Goal: Information Seeking & Learning: Learn about a topic

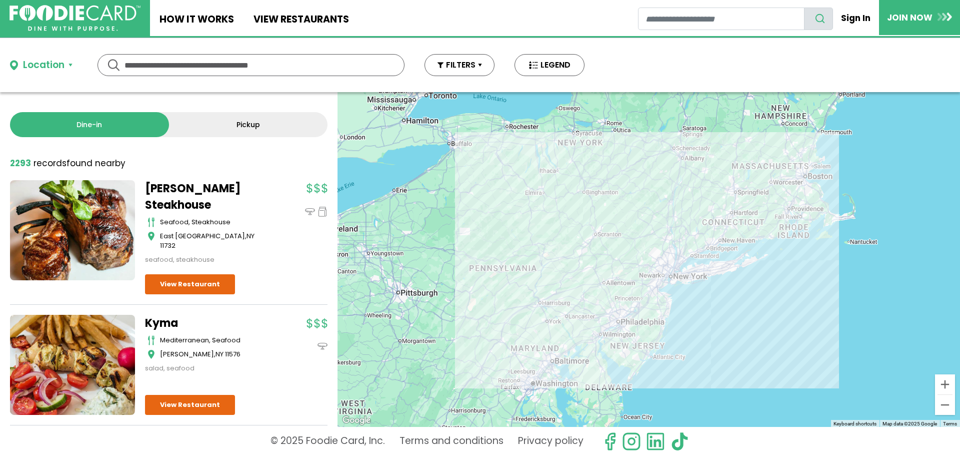
click at [542, 198] on div at bounding box center [649, 259] width 623 height 335
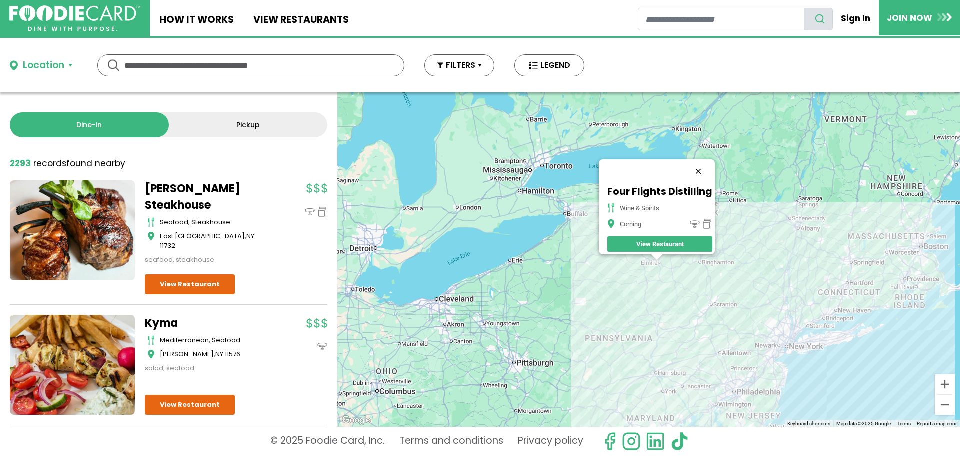
click at [702, 164] on button "Close" at bounding box center [699, 171] width 24 height 24
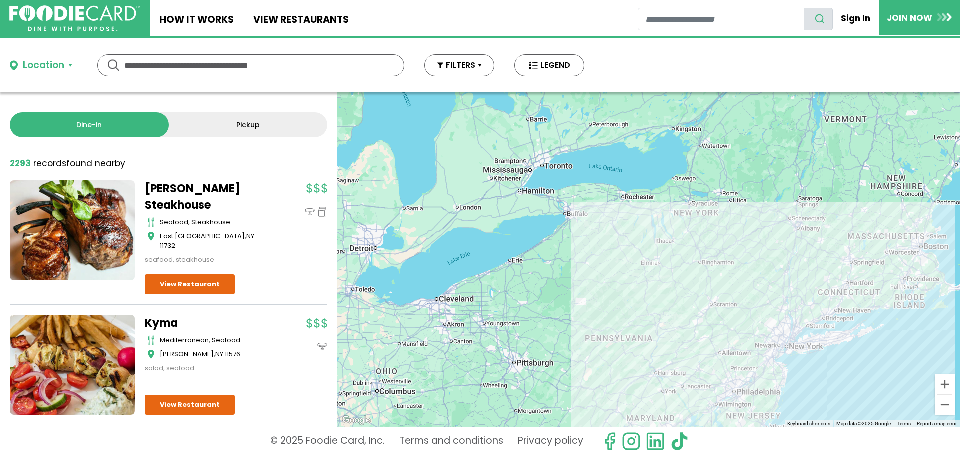
click at [803, 261] on div at bounding box center [649, 259] width 623 height 335
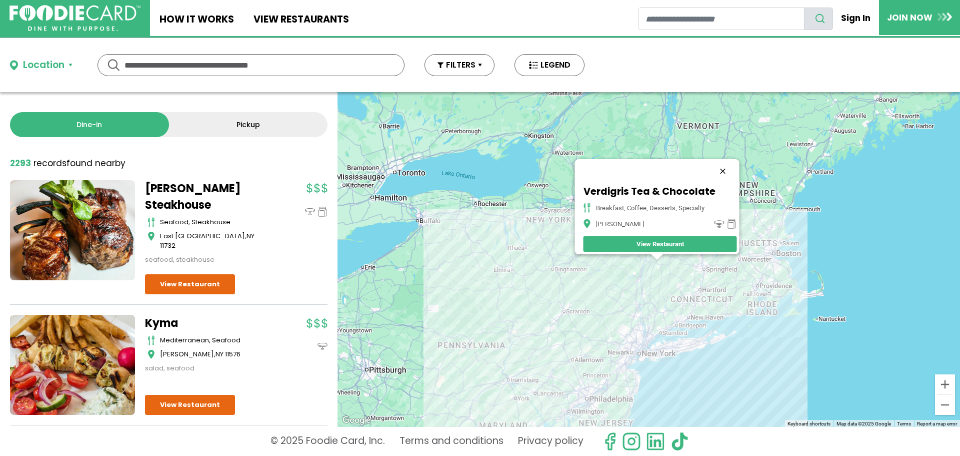
click at [724, 164] on button "Close" at bounding box center [723, 171] width 24 height 24
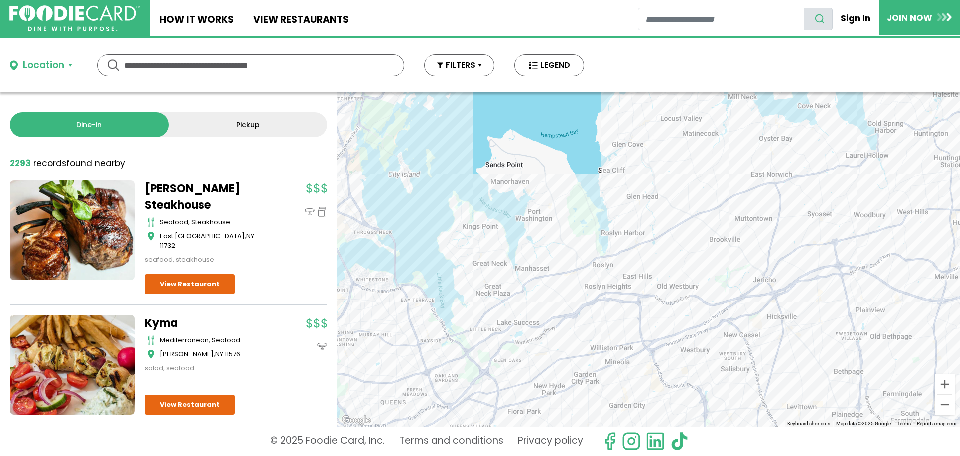
drag, startPoint x: 529, startPoint y: 324, endPoint x: 568, endPoint y: 263, distance: 72.6
click at [568, 263] on div at bounding box center [649, 259] width 623 height 335
click at [529, 202] on div at bounding box center [649, 259] width 623 height 335
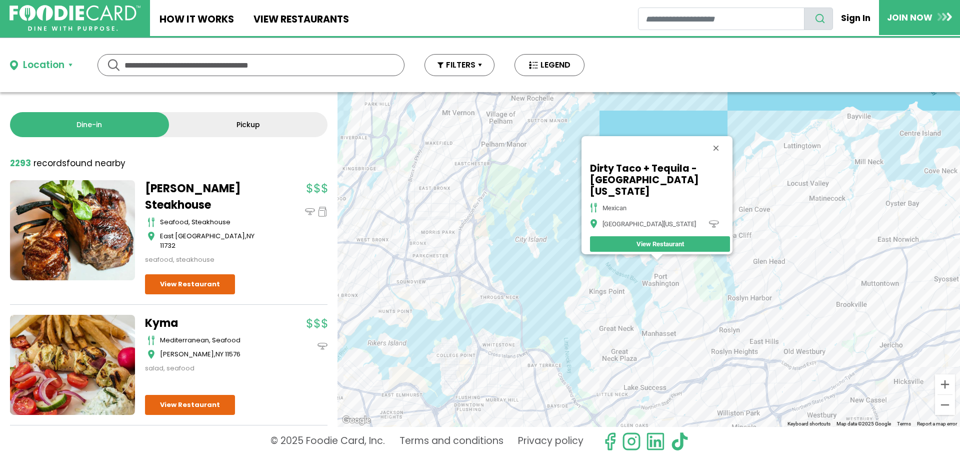
click at [669, 276] on div "Dirty Taco + Tequila - [GEOGRAPHIC_DATA][US_STATE] mexican [GEOGRAPHIC_DATA][US…" at bounding box center [649, 259] width 623 height 335
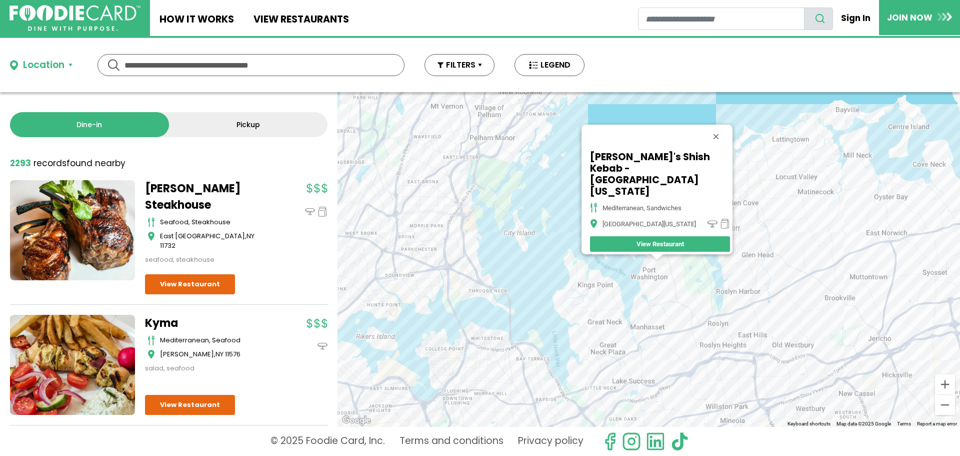
click at [670, 273] on div "[PERSON_NAME]'s Shish Kebab - [GEOGRAPHIC_DATA][US_STATE], sandwiches [GEOGRAPH…" at bounding box center [649, 259] width 623 height 335
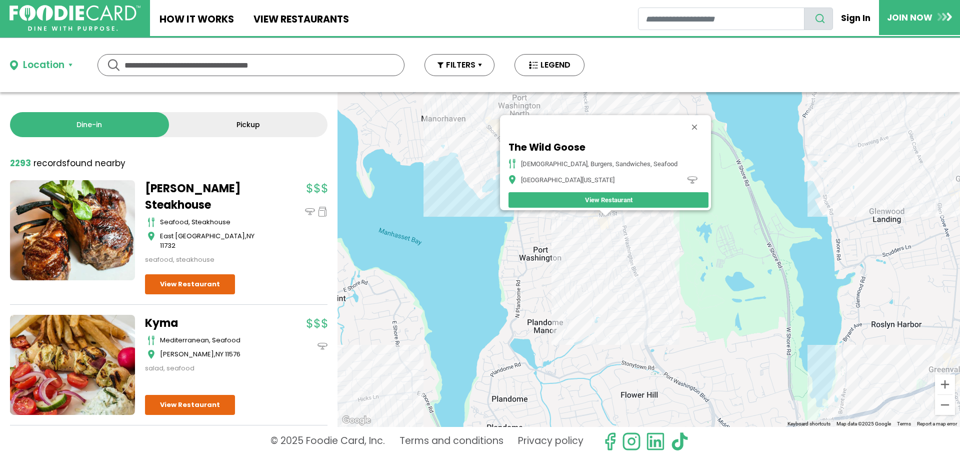
click at [616, 224] on div "The Wild Goose american, burgers, sandwiches, seafood [GEOGRAPHIC_DATA][US_STAT…" at bounding box center [649, 259] width 623 height 335
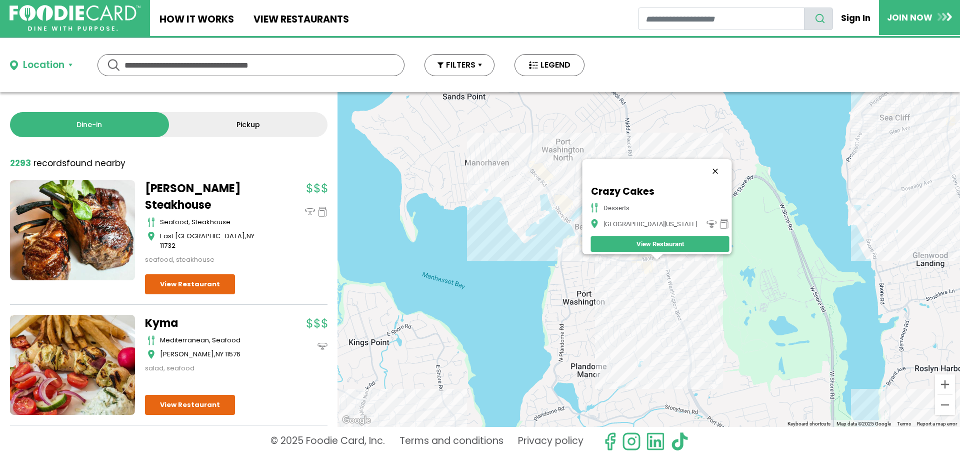
click at [703, 164] on button "Close" at bounding box center [715, 171] width 24 height 24
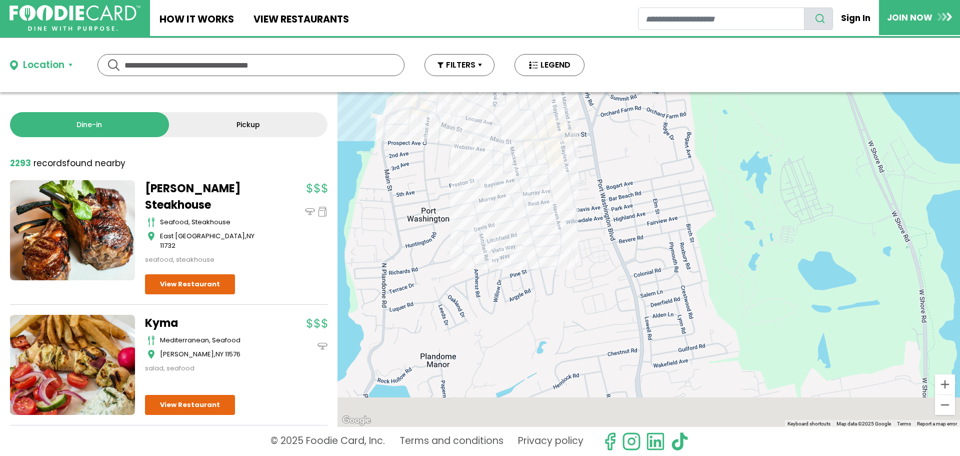
drag, startPoint x: 662, startPoint y: 297, endPoint x: 646, endPoint y: 129, distance: 169.3
click at [648, 122] on div at bounding box center [649, 259] width 623 height 335
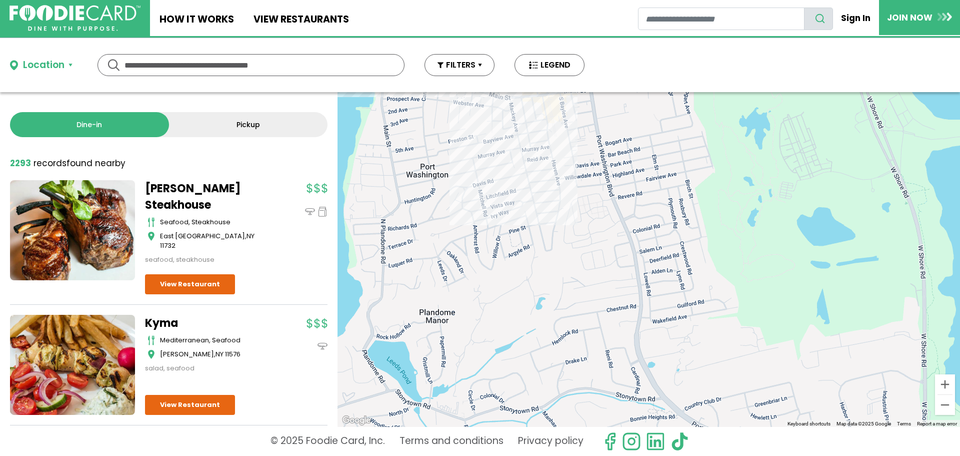
click at [556, 107] on div at bounding box center [649, 259] width 623 height 335
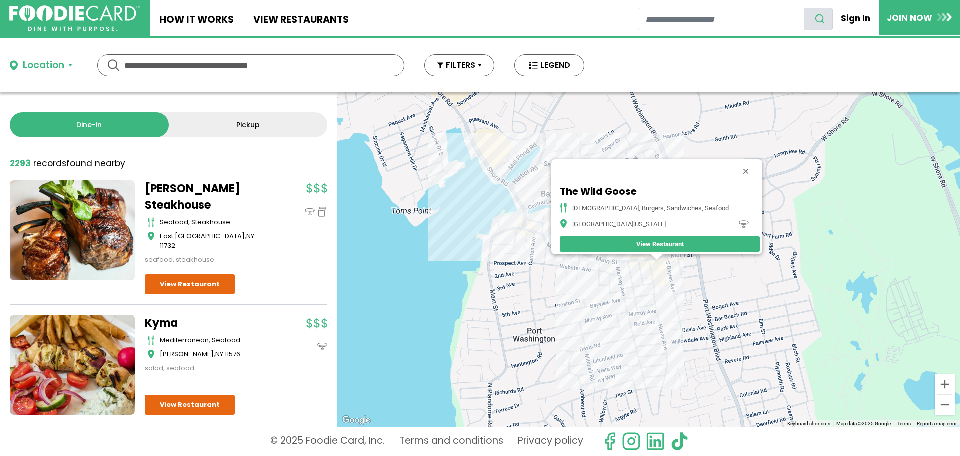
click at [653, 266] on div "The Wild Goose american, burgers, sandwiches, seafood [GEOGRAPHIC_DATA][US_STAT…" at bounding box center [649, 259] width 623 height 335
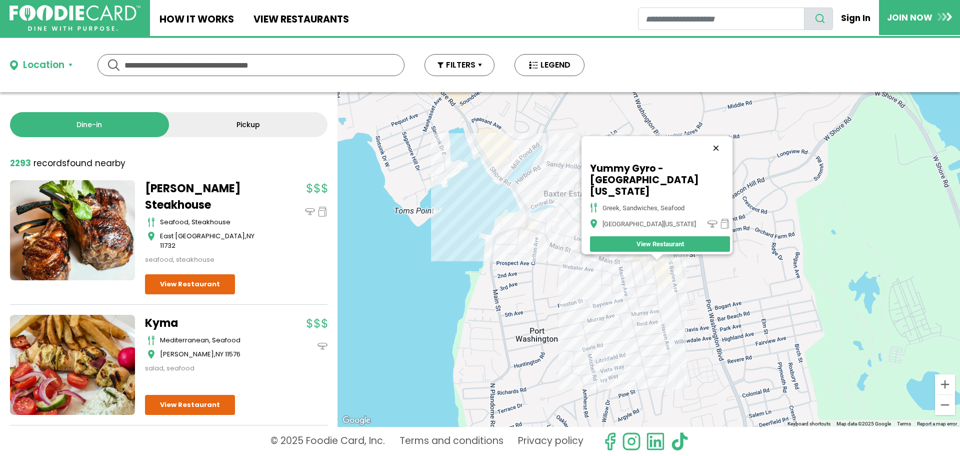
click at [718, 152] on button "Close" at bounding box center [716, 148] width 24 height 24
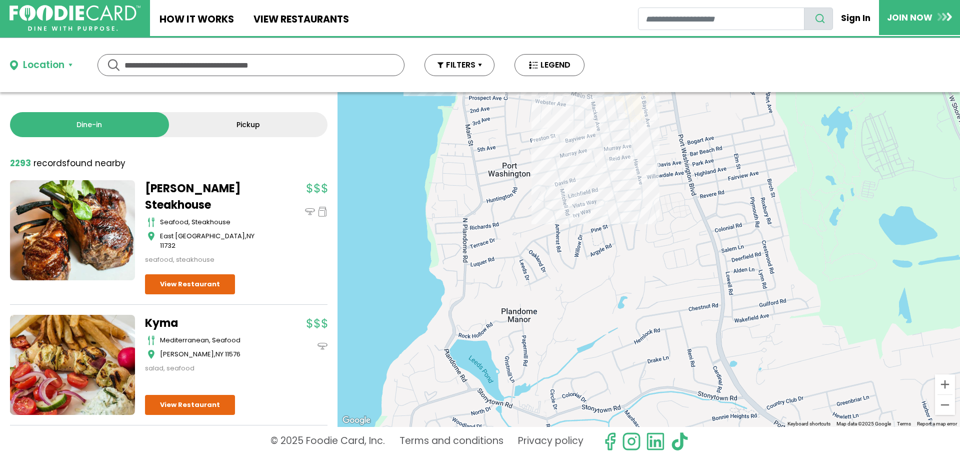
drag, startPoint x: 736, startPoint y: 295, endPoint x: 707, endPoint y: 127, distance: 170.5
click at [707, 127] on div at bounding box center [649, 259] width 623 height 335
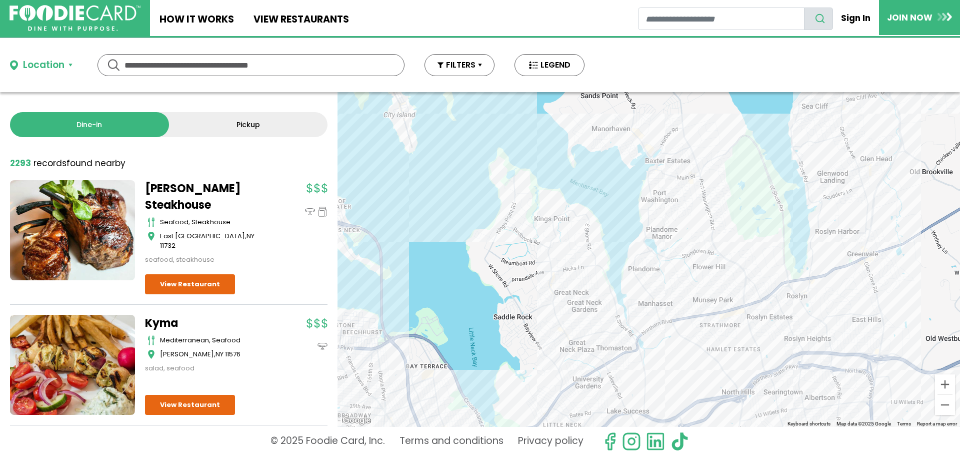
click at [663, 316] on div at bounding box center [649, 259] width 623 height 335
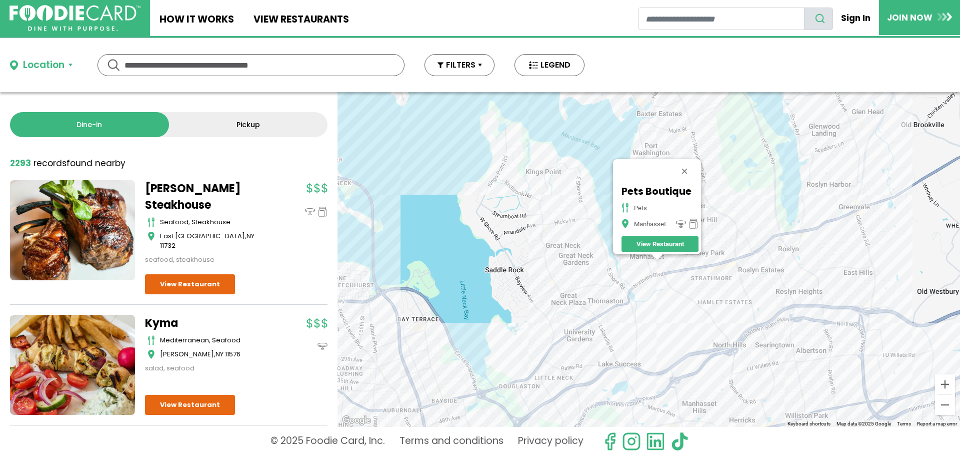
click at [683, 277] on div "Pets Boutique pets Manhasset View Restaurant" at bounding box center [649, 259] width 623 height 335
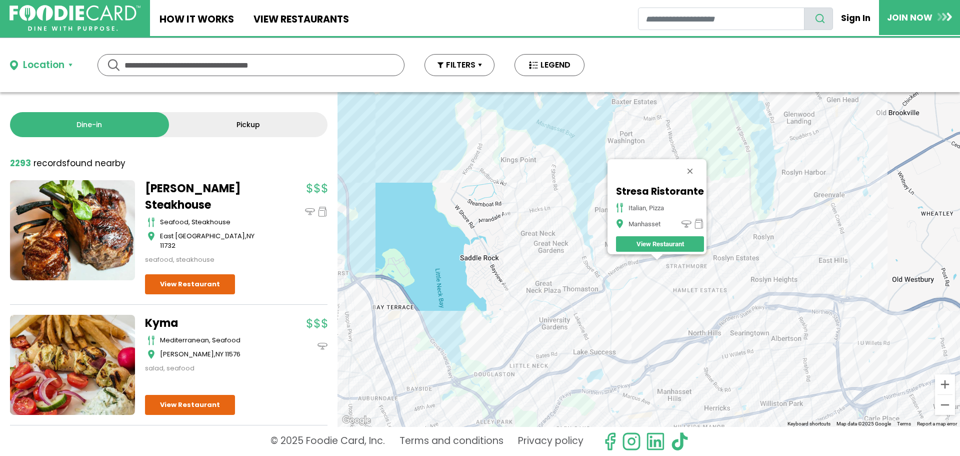
click at [785, 231] on div "Stresa Ristorante italian, pizza Manhasset View Restaurant" at bounding box center [649, 259] width 623 height 335
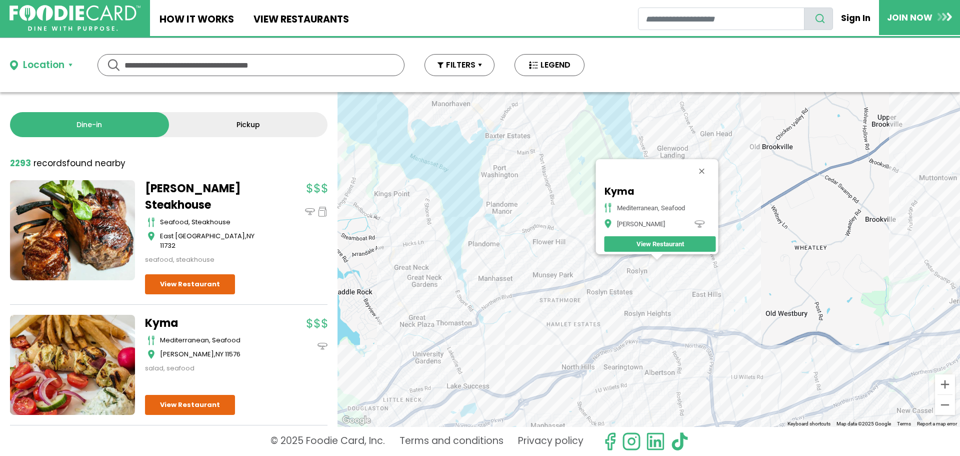
click at [654, 279] on div "[GEOGRAPHIC_DATA], seafood [PERSON_NAME] View Restaurant" at bounding box center [649, 259] width 623 height 335
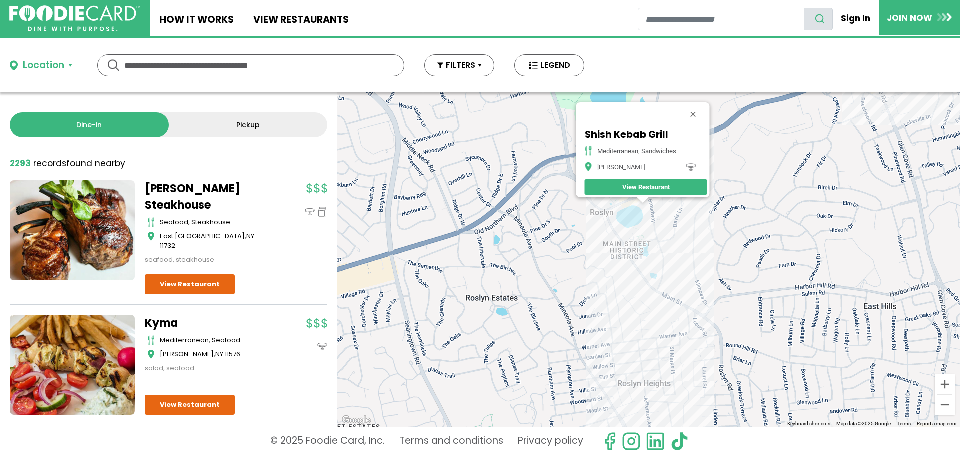
click at [631, 211] on div "Shish Kebab Grill [GEOGRAPHIC_DATA], Sandwiches [PERSON_NAME] View Restaurant" at bounding box center [649, 259] width 623 height 335
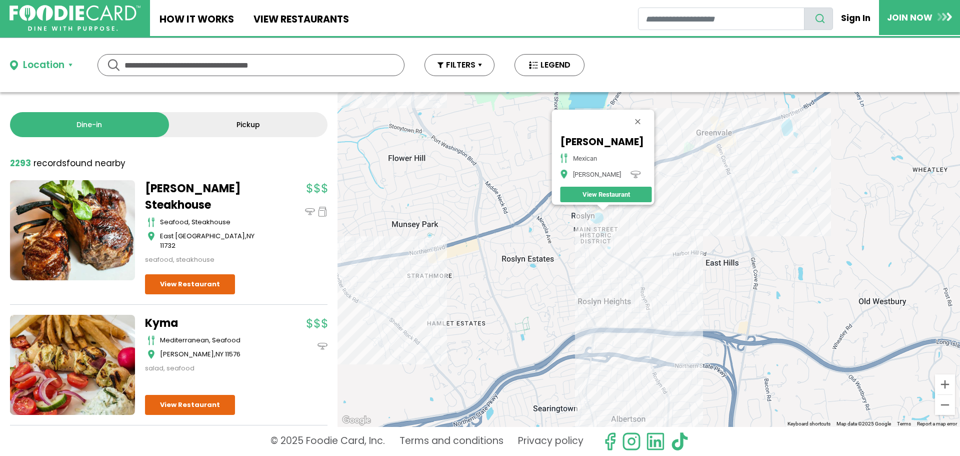
click at [520, 181] on div "[PERSON_NAME] - [PERSON_NAME] mexican [PERSON_NAME] View Restaurant" at bounding box center [649, 259] width 623 height 335
click at [650, 114] on button "Close" at bounding box center [638, 122] width 24 height 24
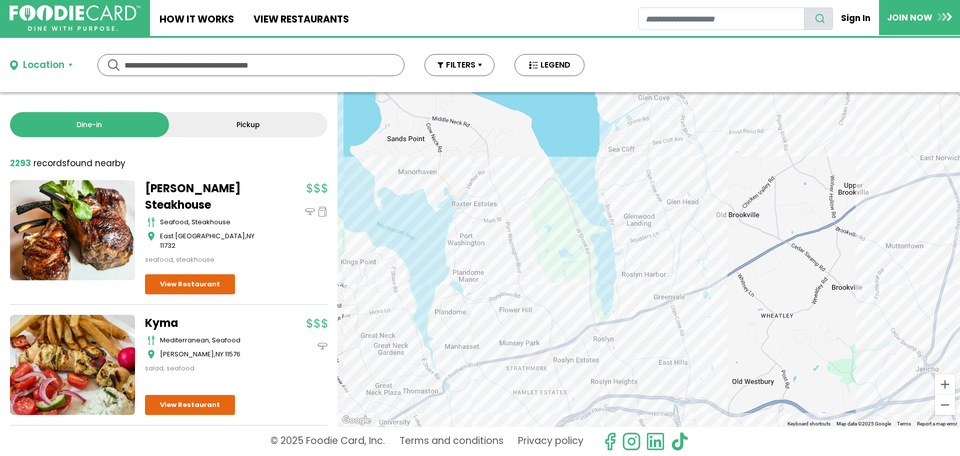
drag, startPoint x: 564, startPoint y: 176, endPoint x: 550, endPoint y: 290, distance: 114.3
click at [550, 290] on div at bounding box center [649, 259] width 623 height 335
click at [477, 66] on button "FILTERS" at bounding box center [460, 65] width 70 height 22
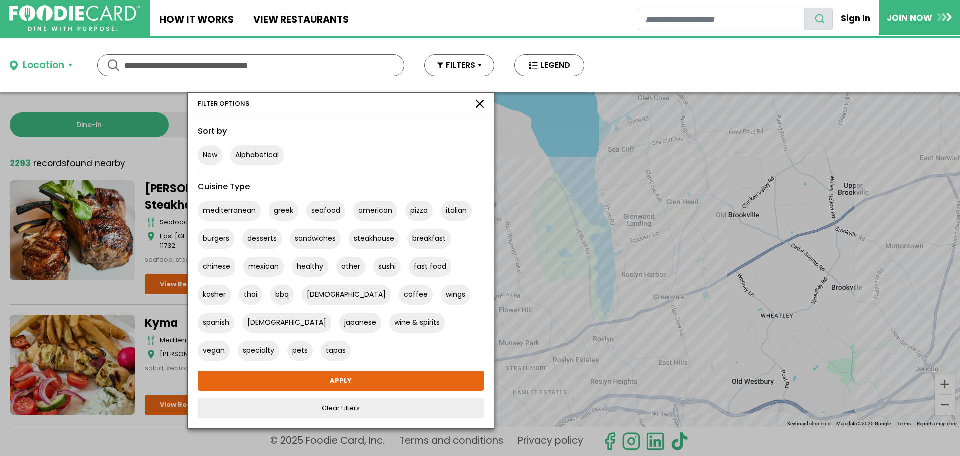
click at [480, 103] on button "button" at bounding box center [480, 104] width 8 height 8
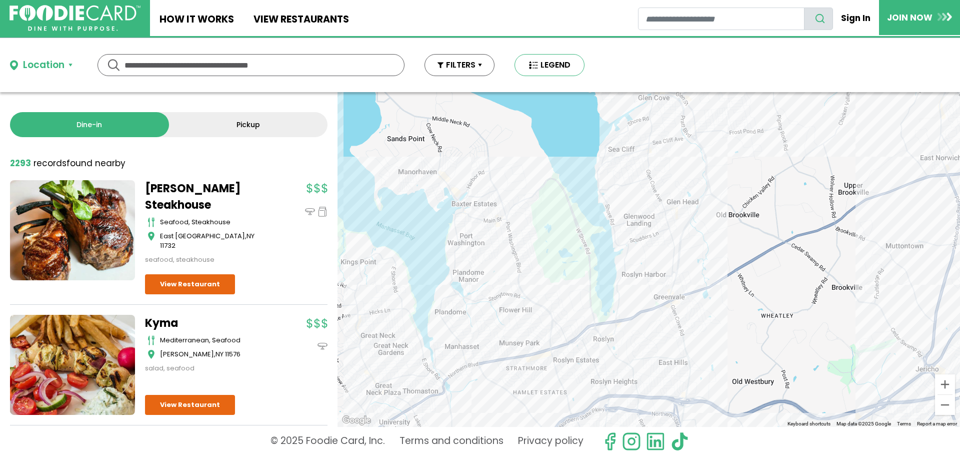
click at [543, 73] on button "LEGEND" at bounding box center [550, 65] width 70 height 22
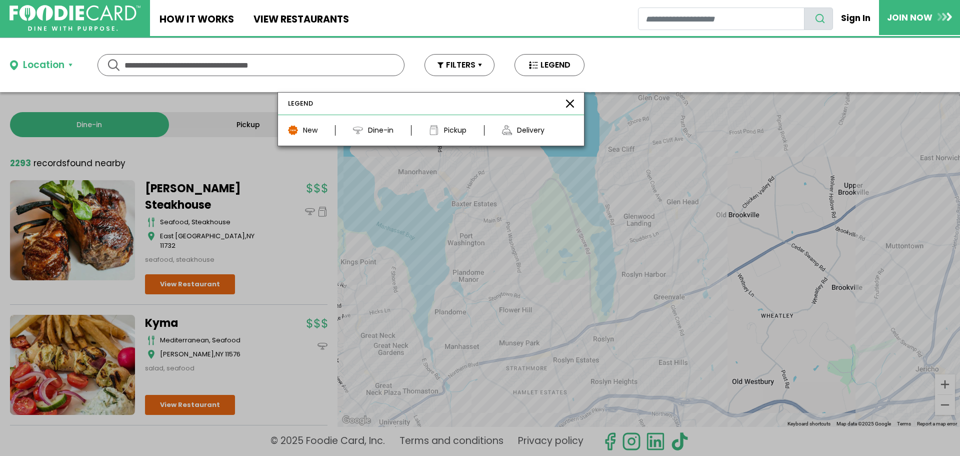
click at [567, 104] on button "button" at bounding box center [570, 104] width 8 height 8
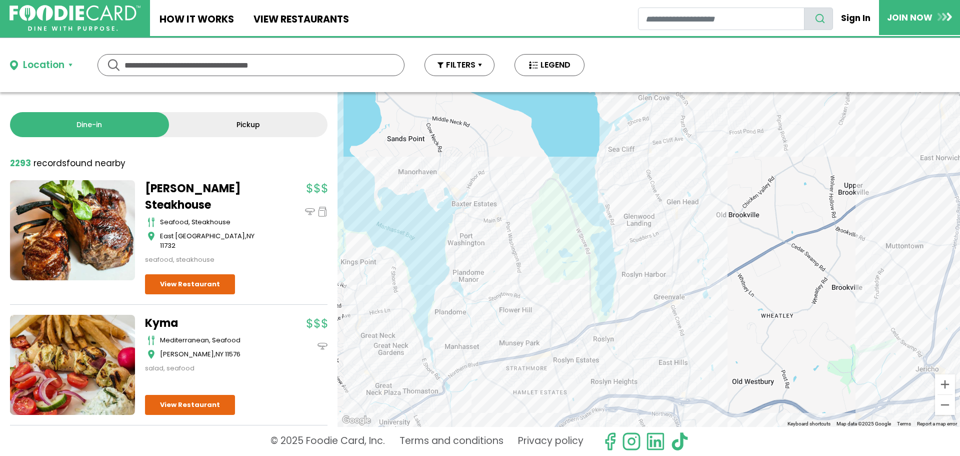
click at [677, 302] on div at bounding box center [649, 259] width 623 height 335
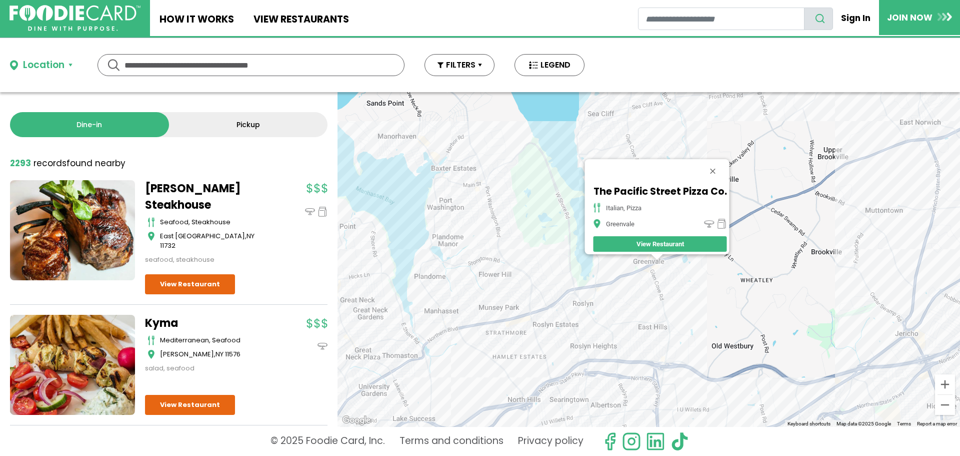
click at [661, 278] on div "The Pacific Street Pizza Co. italian, pizza Greenvale View Restaurant" at bounding box center [649, 259] width 623 height 335
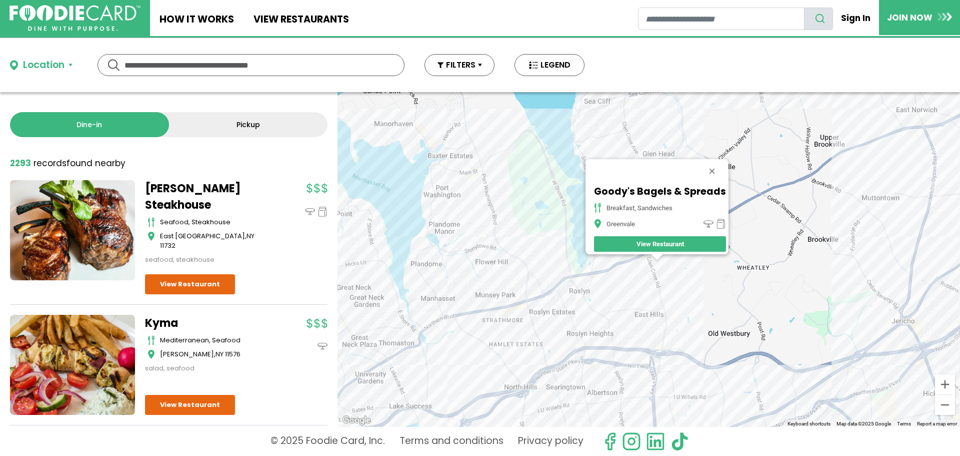
click at [569, 184] on div "Goody's Bagels & Spreads breakfast, sandwiches [GEOGRAPHIC_DATA] View Restaurant" at bounding box center [649, 259] width 623 height 335
click at [716, 164] on button "Close" at bounding box center [712, 171] width 24 height 24
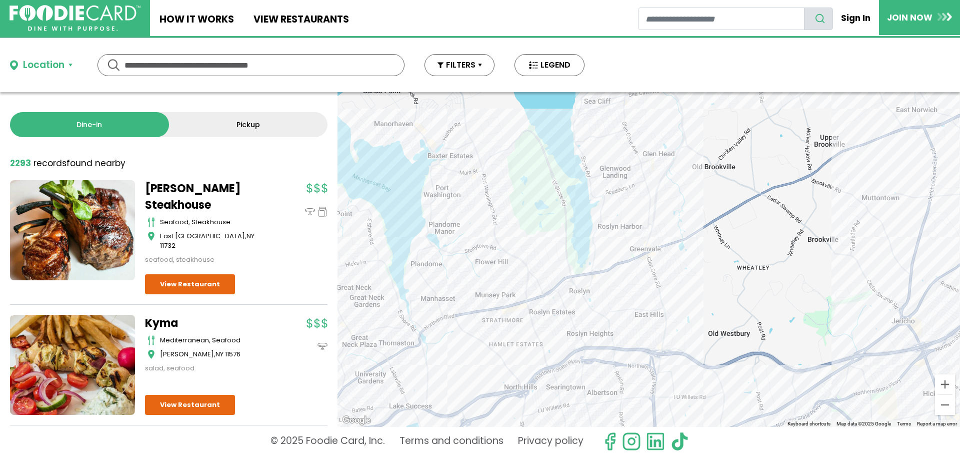
click at [662, 173] on div at bounding box center [649, 259] width 623 height 335
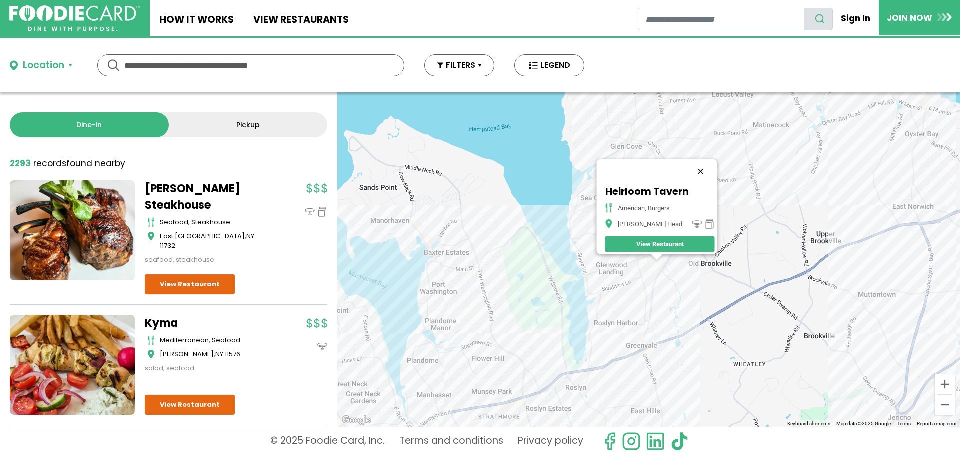
click at [701, 164] on button "Close" at bounding box center [701, 171] width 24 height 24
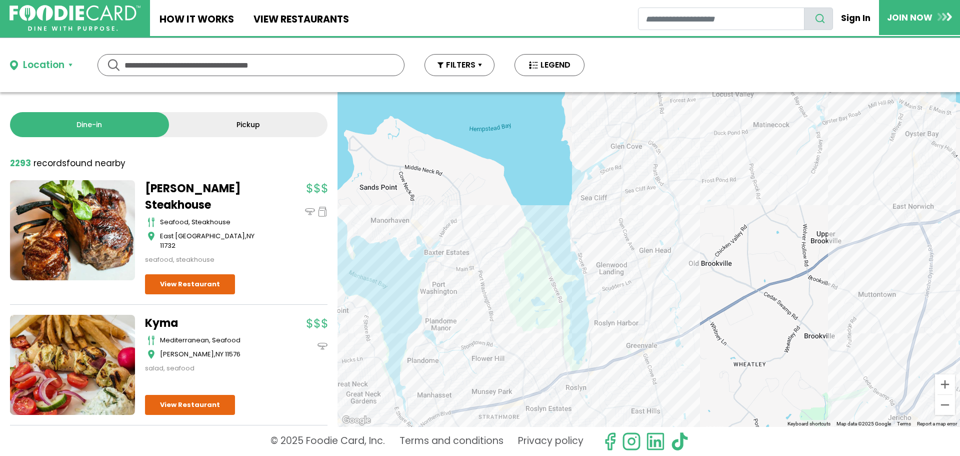
click at [666, 230] on div at bounding box center [649, 259] width 623 height 335
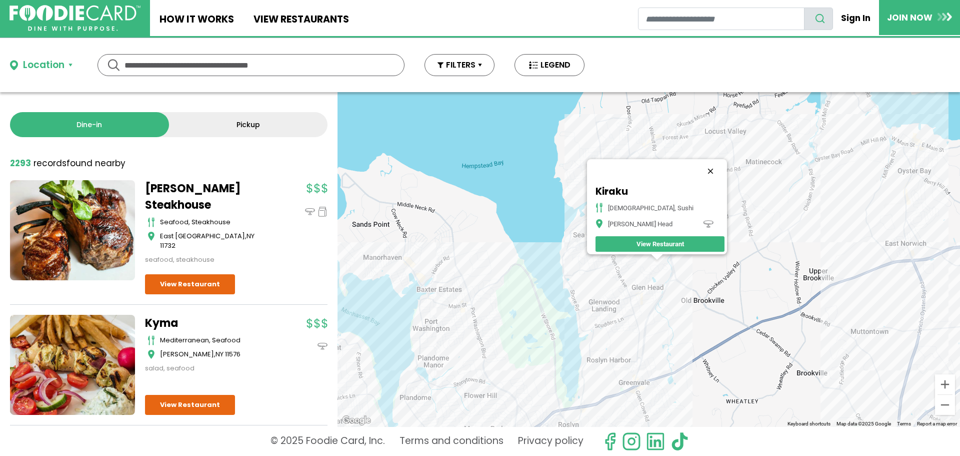
click at [699, 163] on button "Close" at bounding box center [711, 171] width 24 height 24
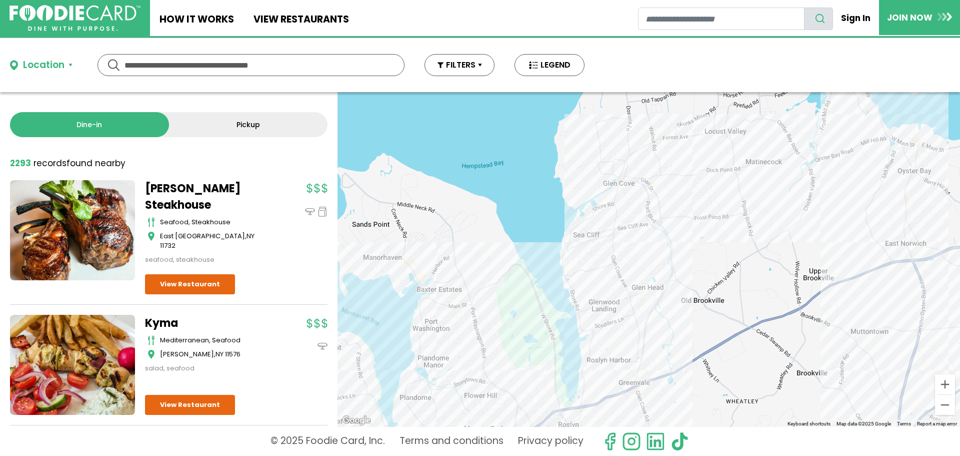
click at [624, 272] on div at bounding box center [649, 259] width 623 height 335
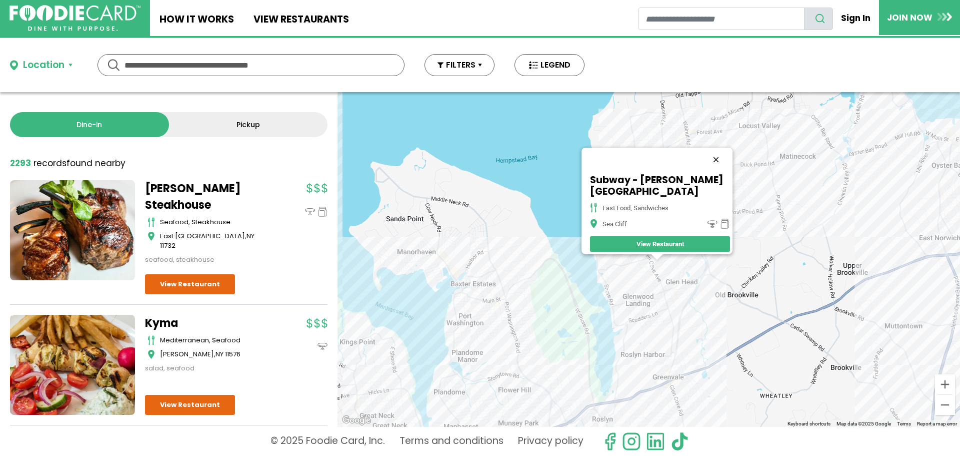
click at [711, 163] on button "Close" at bounding box center [716, 160] width 24 height 24
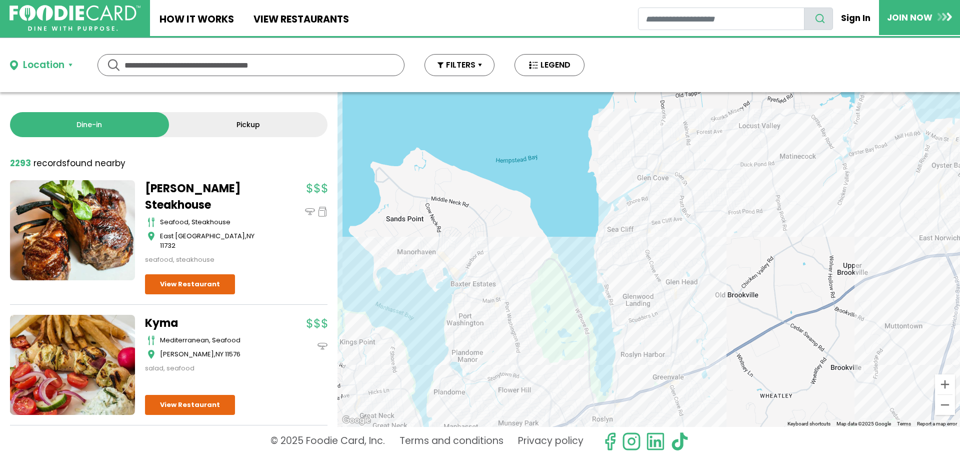
click at [658, 243] on div at bounding box center [649, 259] width 623 height 335
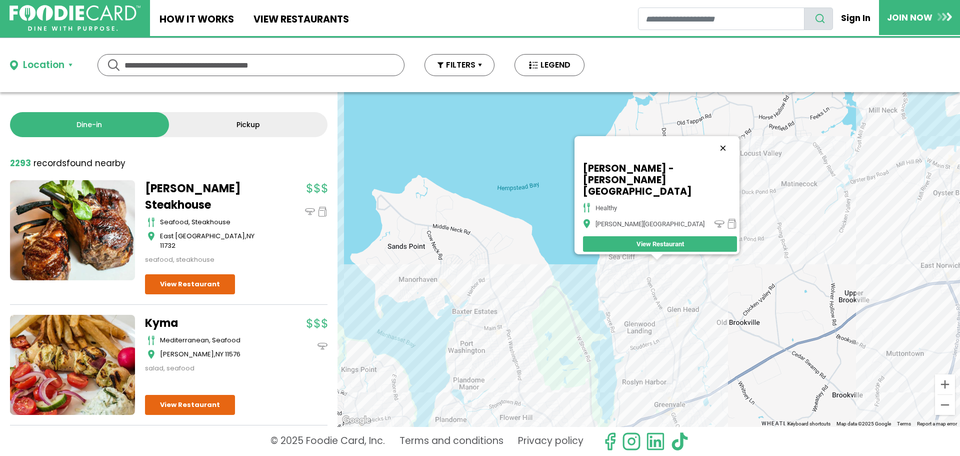
click at [711, 160] on button "Close" at bounding box center [723, 148] width 24 height 24
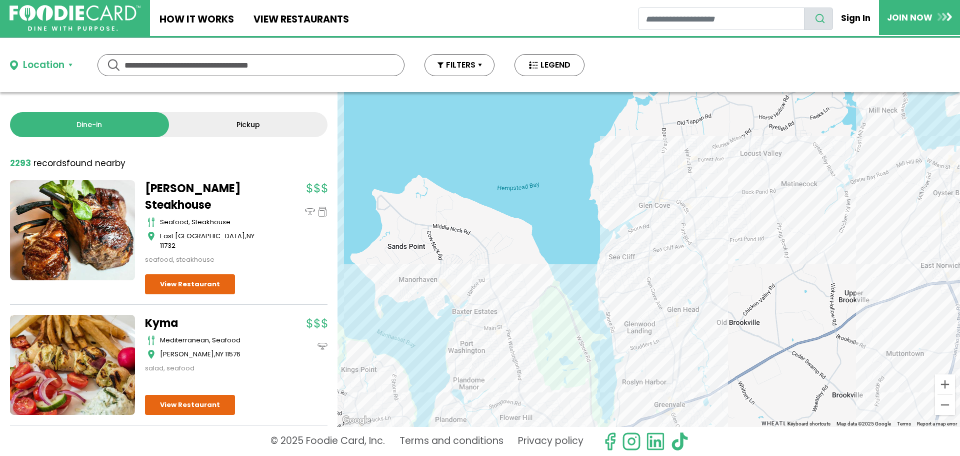
click at [641, 194] on div at bounding box center [649, 259] width 623 height 335
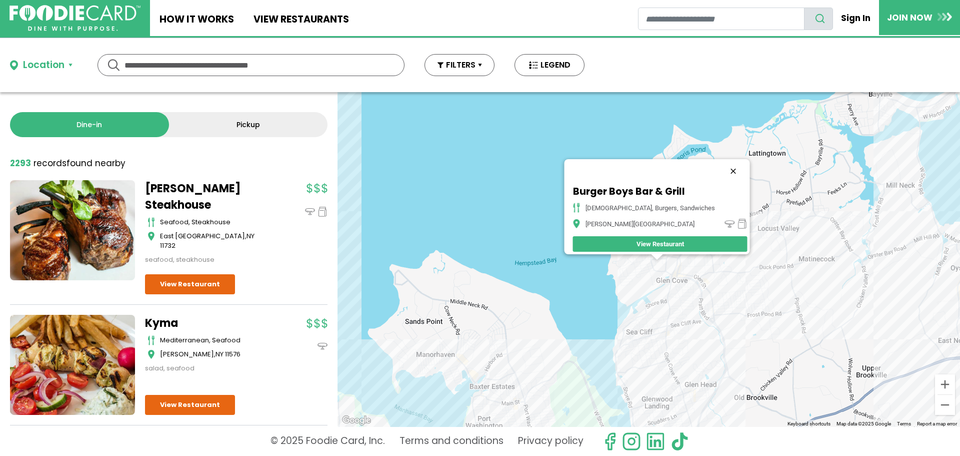
click at [721, 163] on button "Close" at bounding box center [733, 171] width 24 height 24
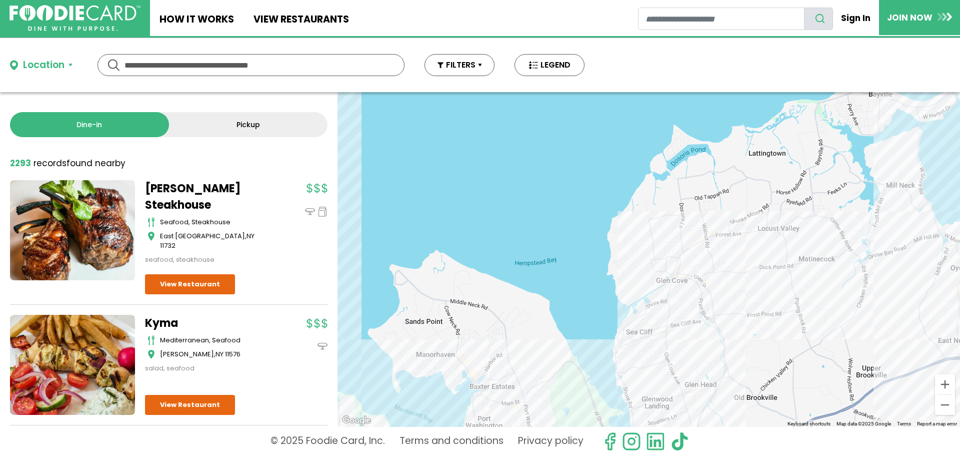
click at [928, 117] on div at bounding box center [649, 259] width 623 height 335
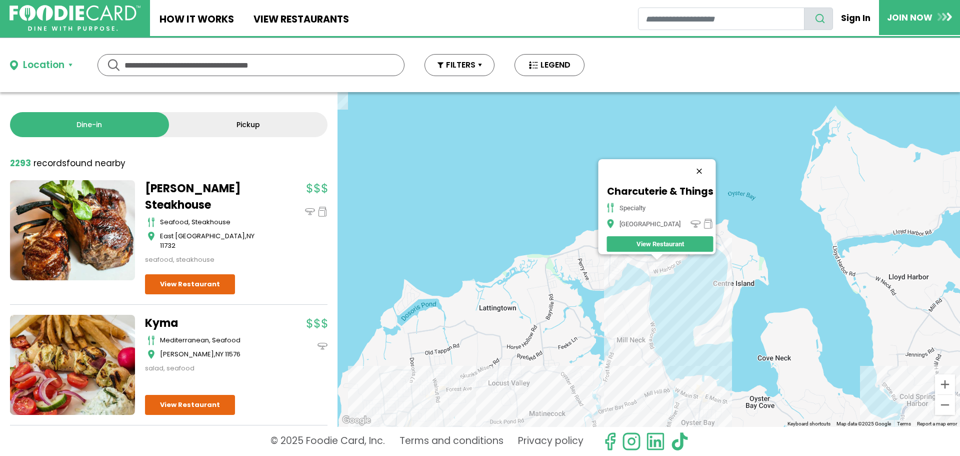
click at [702, 163] on button "Close" at bounding box center [699, 171] width 24 height 24
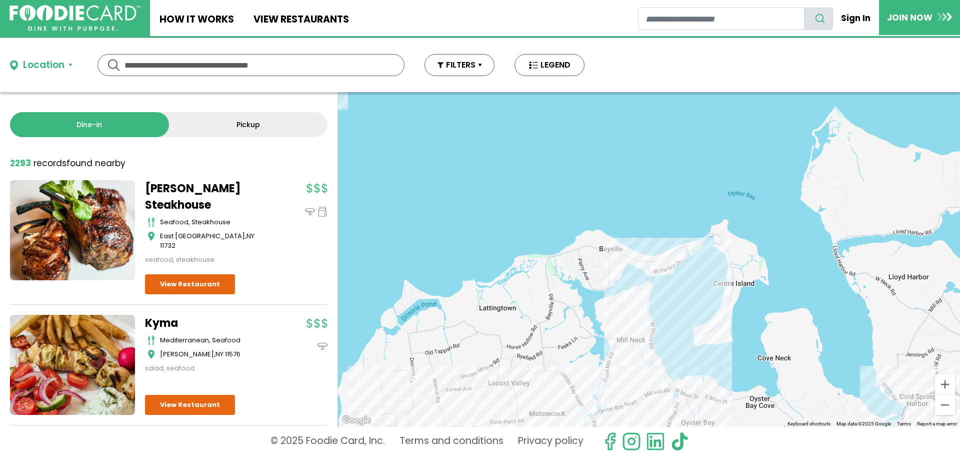
click at [677, 264] on div at bounding box center [649, 259] width 623 height 335
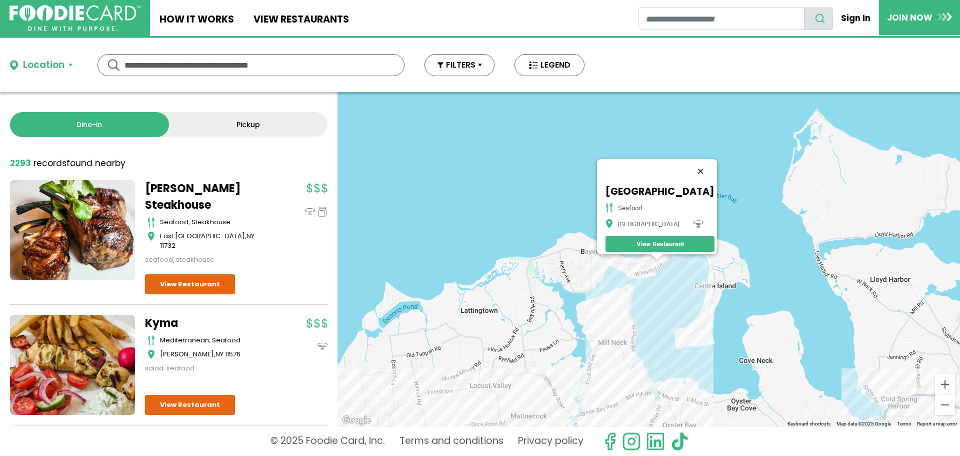
click at [713, 163] on button "Close" at bounding box center [701, 171] width 24 height 24
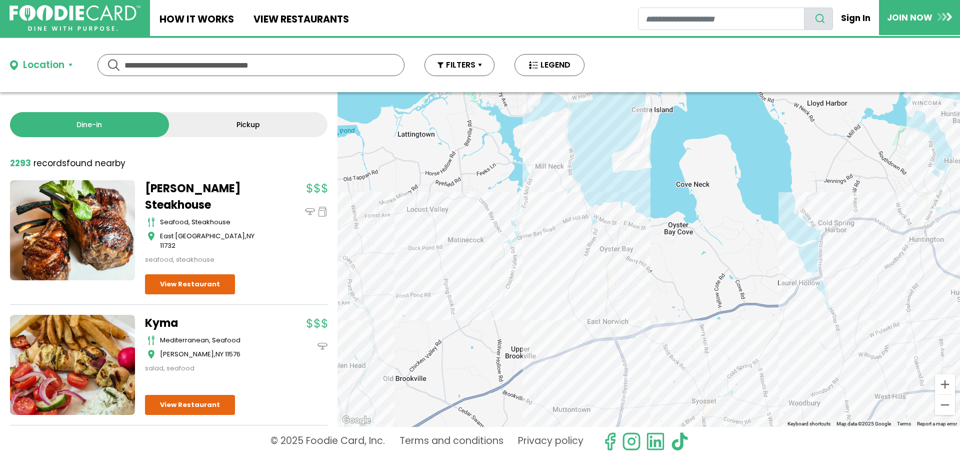
drag, startPoint x: 786, startPoint y: 319, endPoint x: 723, endPoint y: 142, distance: 188.0
click at [723, 142] on div at bounding box center [649, 259] width 623 height 335
click at [832, 241] on div at bounding box center [649, 259] width 623 height 335
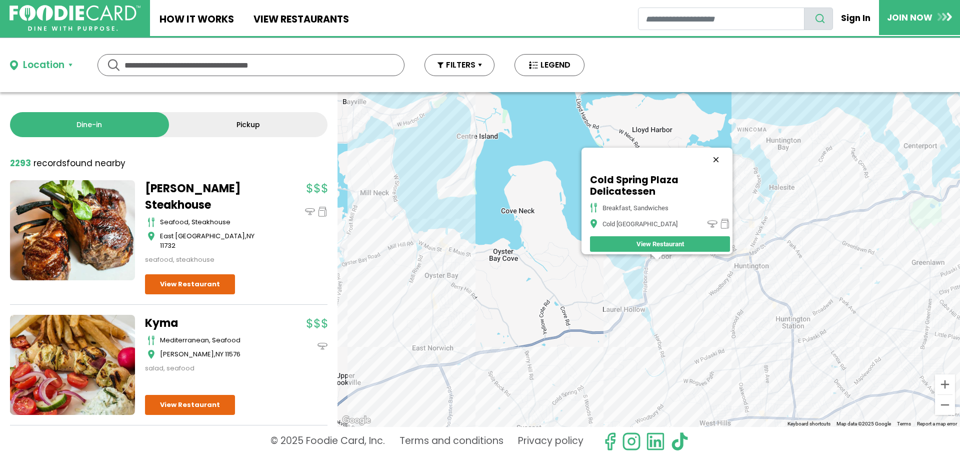
click at [720, 153] on button "Close" at bounding box center [716, 160] width 24 height 24
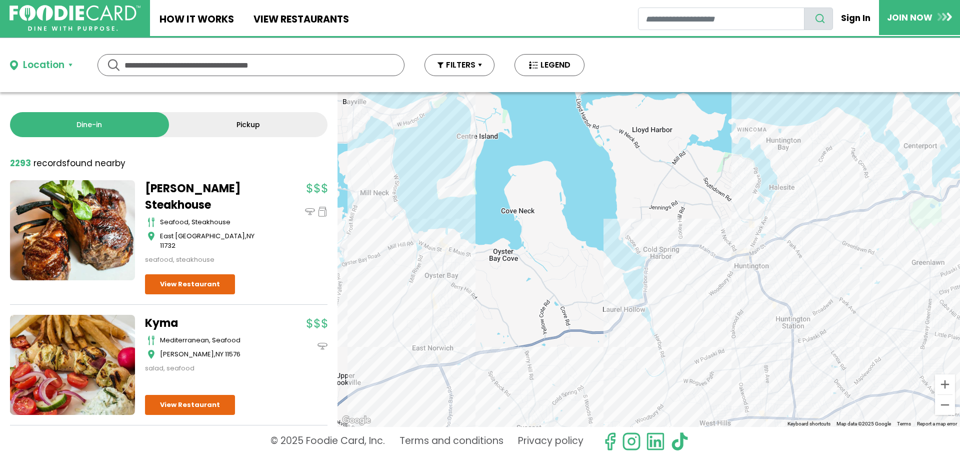
click at [743, 264] on div at bounding box center [649, 259] width 623 height 335
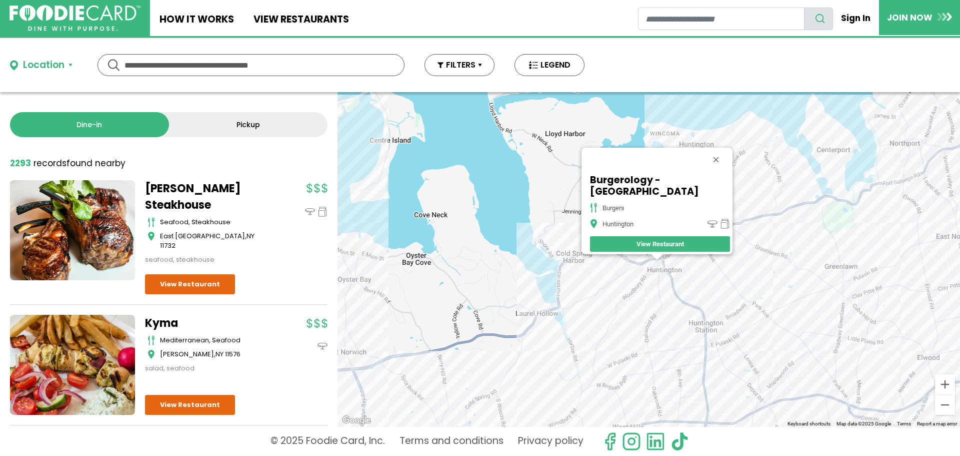
click at [669, 268] on div "Burgerology - Huntington burgers [GEOGRAPHIC_DATA]" at bounding box center [649, 259] width 623 height 335
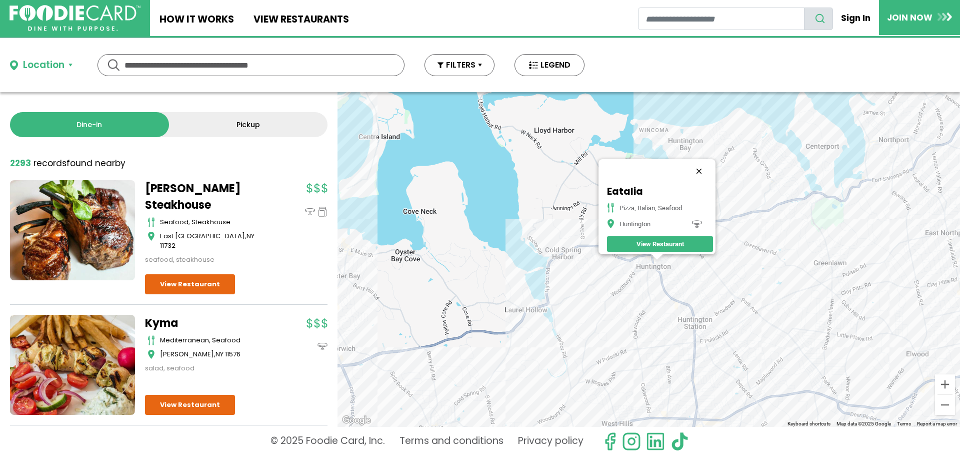
click at [704, 163] on button "Close" at bounding box center [699, 171] width 24 height 24
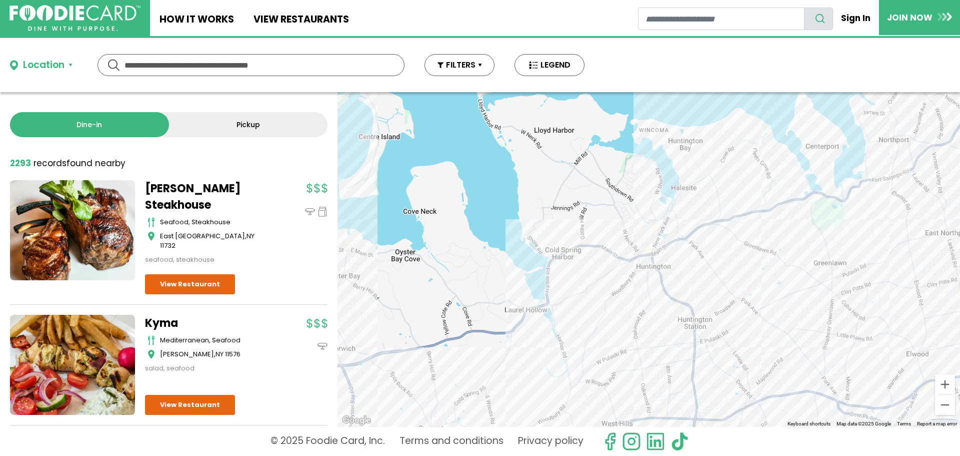
click at [668, 243] on div at bounding box center [649, 259] width 623 height 335
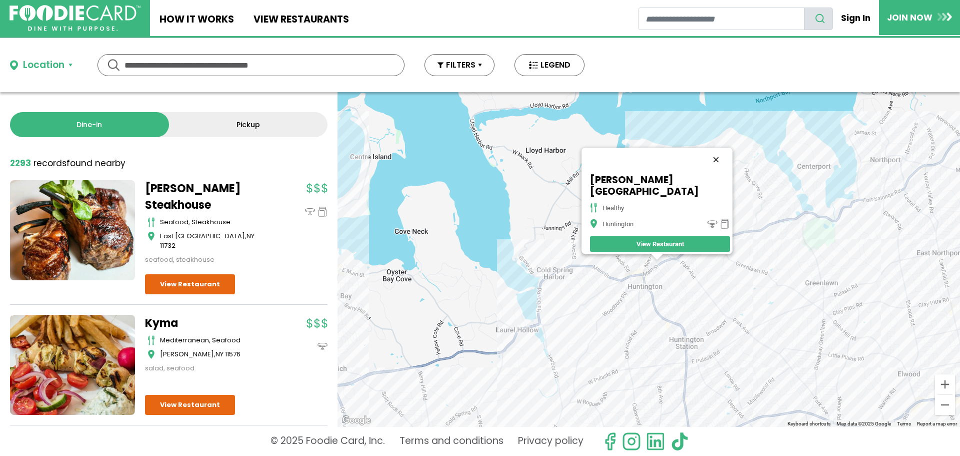
click at [704, 167] on button "Close" at bounding box center [716, 160] width 24 height 24
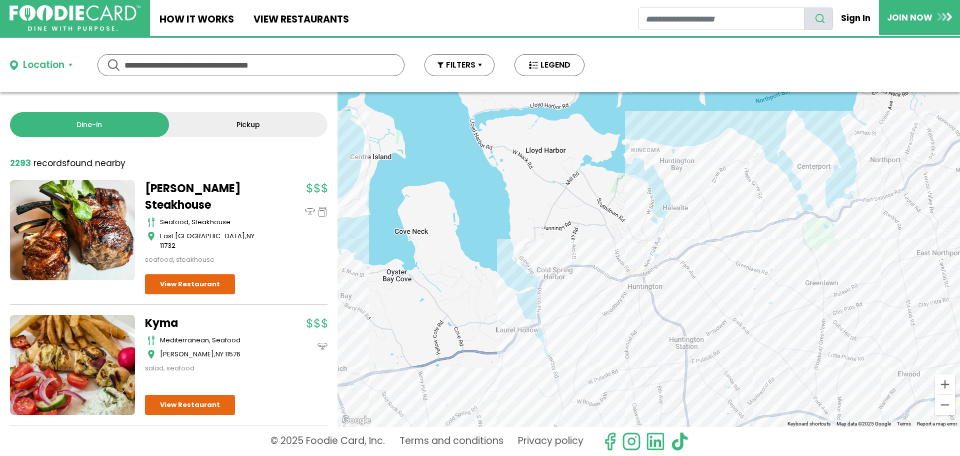
click at [662, 253] on div at bounding box center [649, 259] width 623 height 335
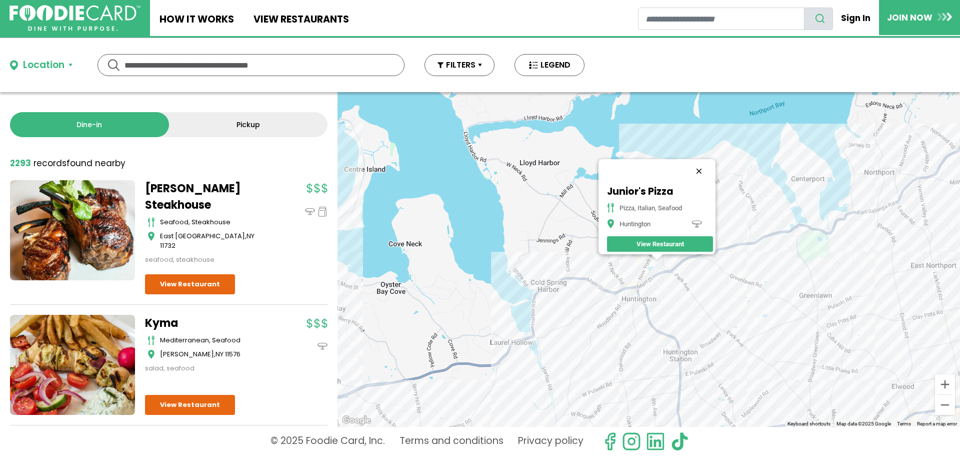
click at [701, 164] on button "Close" at bounding box center [699, 171] width 24 height 24
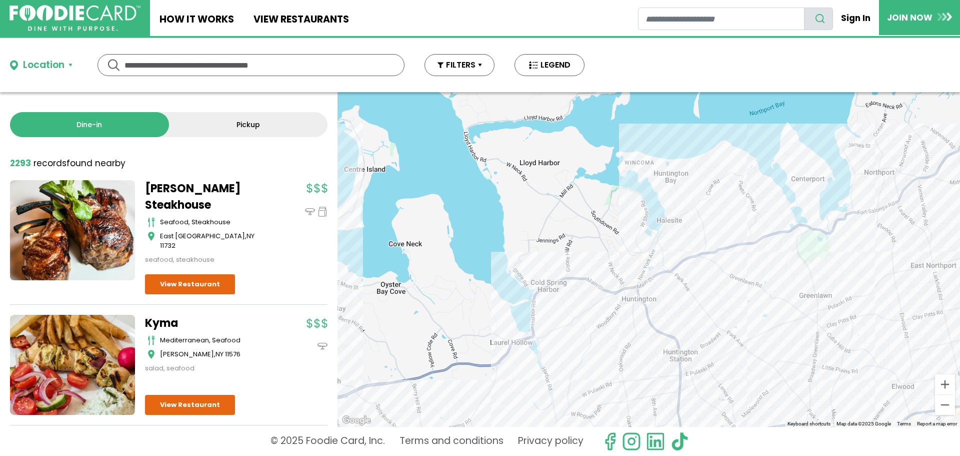
click at [669, 241] on div at bounding box center [649, 259] width 623 height 335
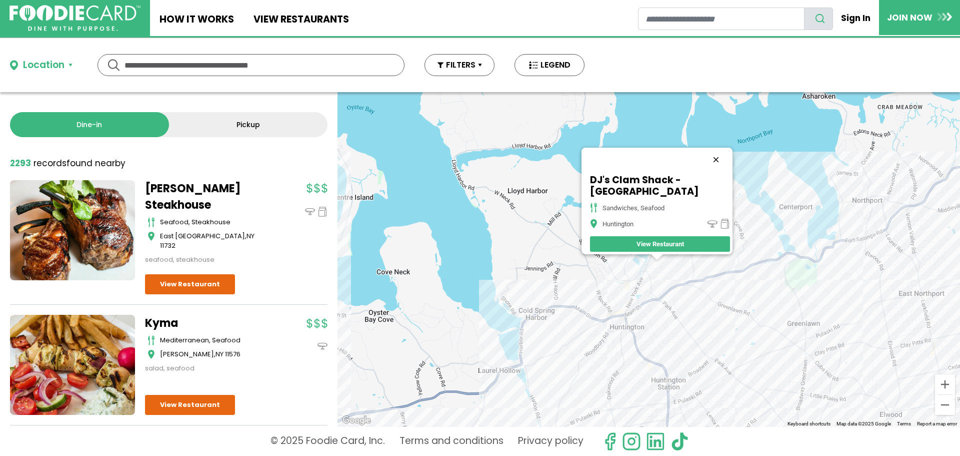
click at [718, 153] on button "Close" at bounding box center [716, 160] width 24 height 24
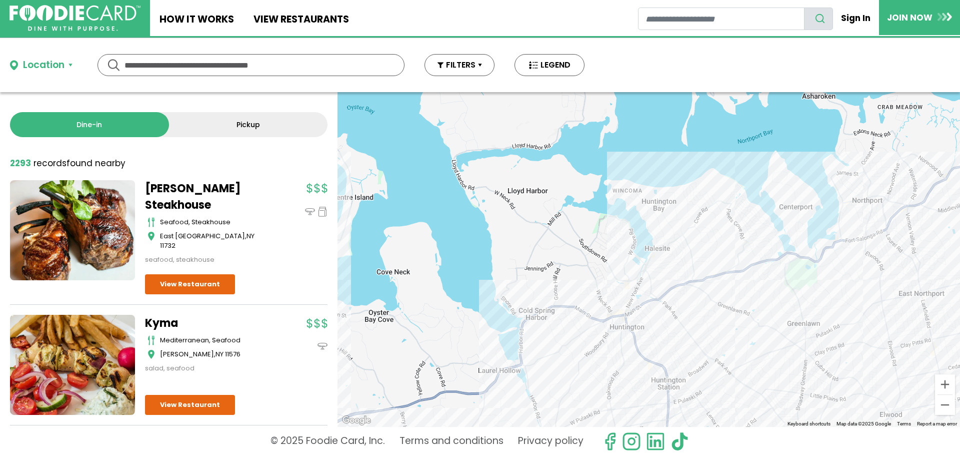
click at [681, 295] on div at bounding box center [649, 259] width 623 height 335
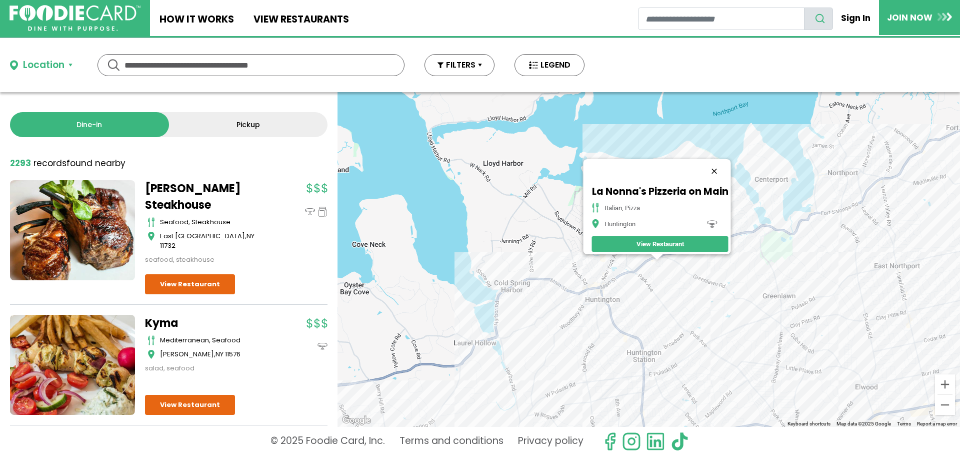
click at [717, 164] on button "Close" at bounding box center [714, 171] width 24 height 24
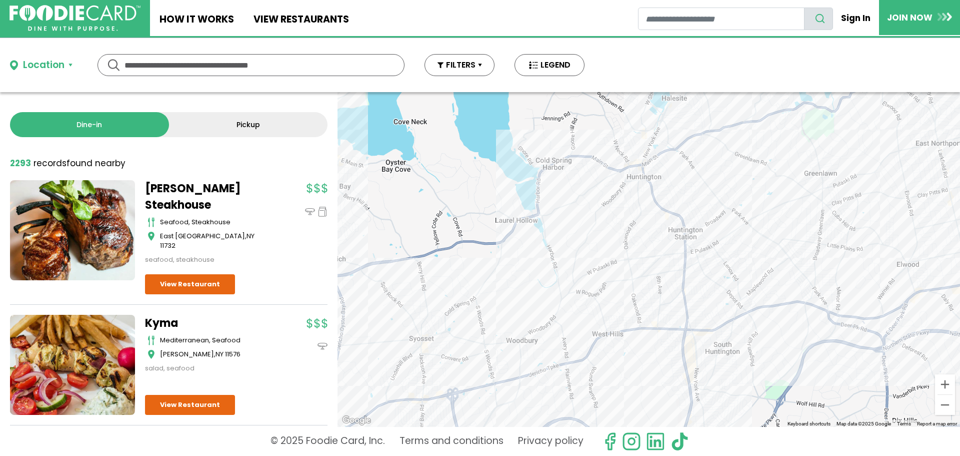
drag, startPoint x: 570, startPoint y: 330, endPoint x: 611, endPoint y: 206, distance: 130.8
click at [611, 206] on div at bounding box center [649, 259] width 623 height 335
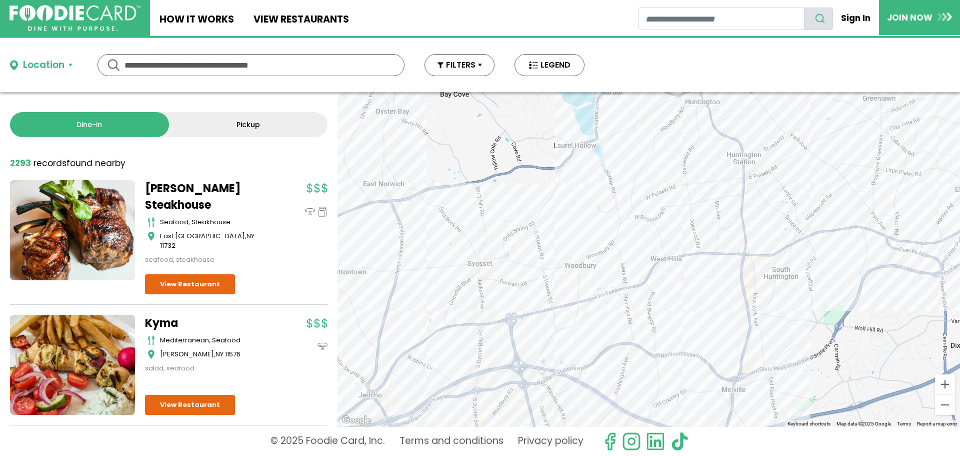
drag, startPoint x: 641, startPoint y: 271, endPoint x: 709, endPoint y: 187, distance: 108.8
click at [709, 187] on div at bounding box center [649, 259] width 623 height 335
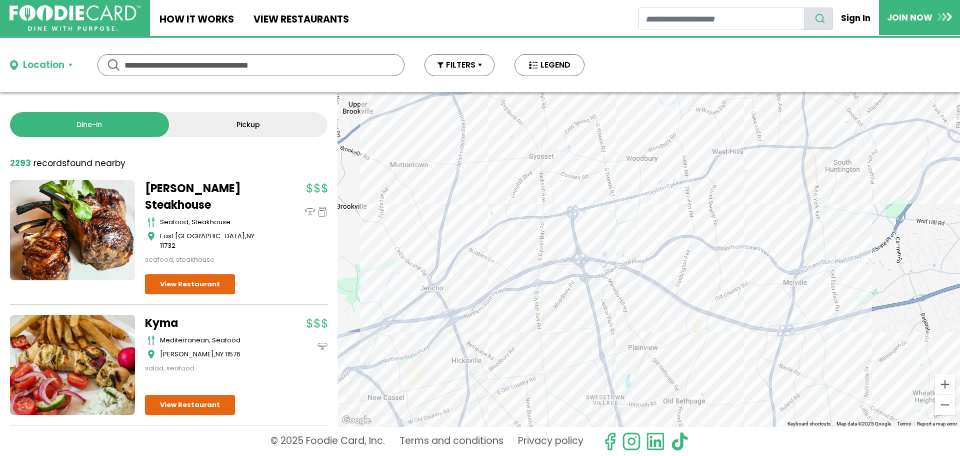
drag, startPoint x: 591, startPoint y: 268, endPoint x: 639, endPoint y: 173, distance: 106.5
click at [639, 173] on div at bounding box center [649, 259] width 623 height 335
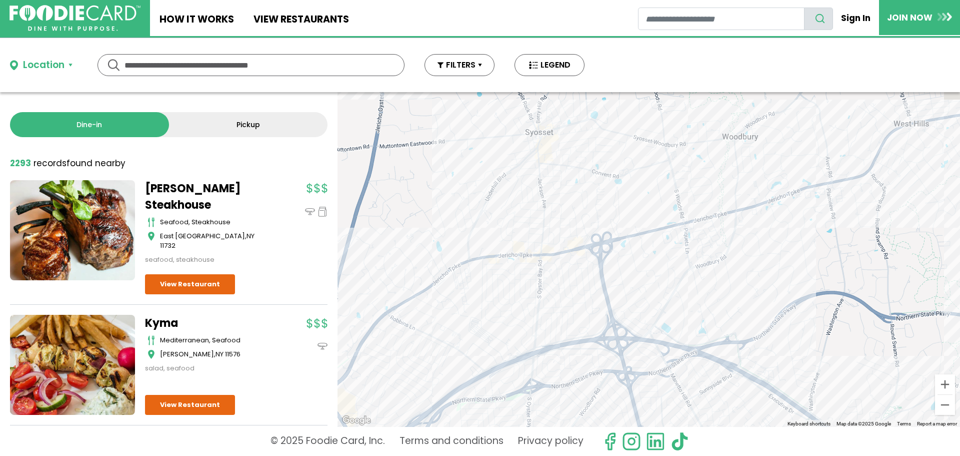
drag, startPoint x: 533, startPoint y: 242, endPoint x: 546, endPoint y: 311, distance: 70.2
click at [546, 311] on div at bounding box center [649, 259] width 623 height 335
click at [489, 194] on div at bounding box center [649, 259] width 623 height 335
click at [557, 264] on div at bounding box center [649, 259] width 623 height 335
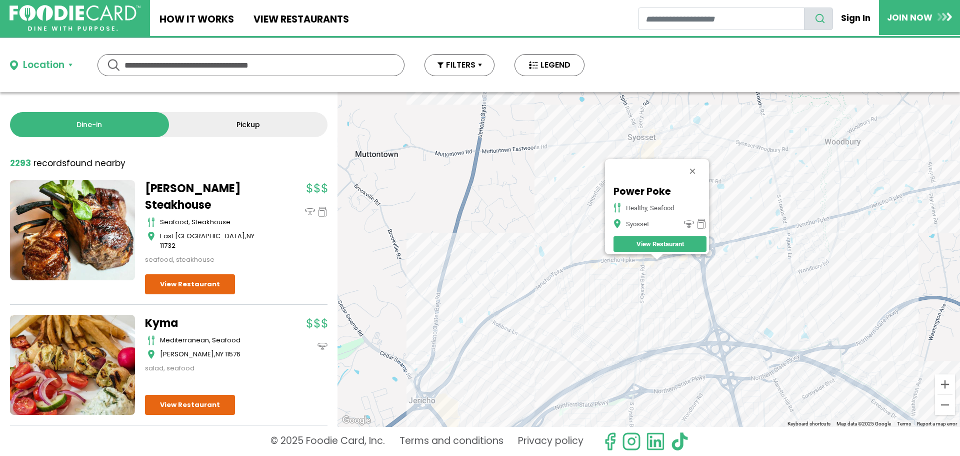
click at [684, 264] on div "Power Poke healthy, seafood Syosset View Restaurant" at bounding box center [649, 259] width 623 height 335
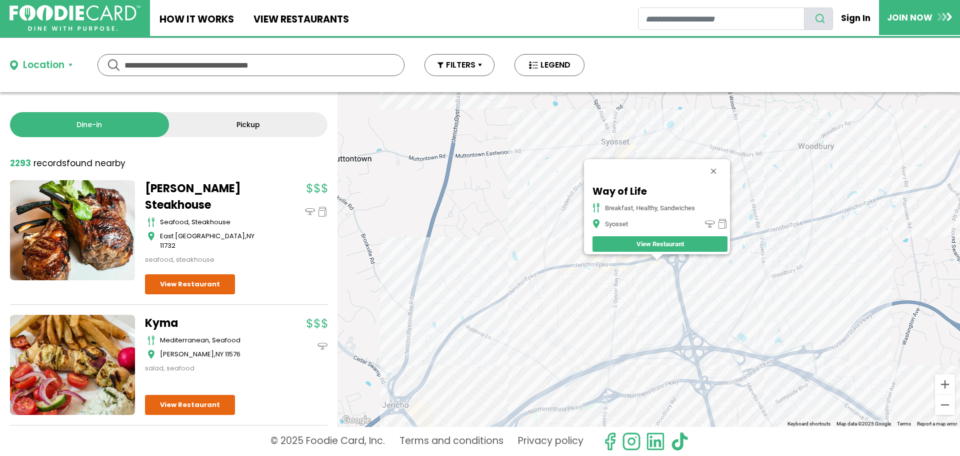
click at [604, 261] on div "Way of Life breakfast, healthy, sandwiches Syosset View Restaurant" at bounding box center [649, 259] width 623 height 335
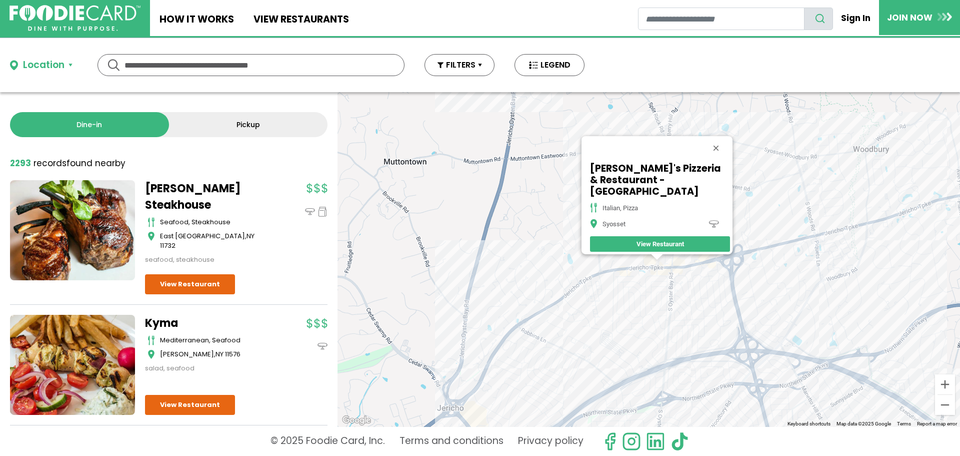
click at [639, 279] on div "Phil's Pizzeria & Restaurant - [GEOGRAPHIC_DATA] italian, pizza Syosset View Re…" at bounding box center [649, 259] width 623 height 335
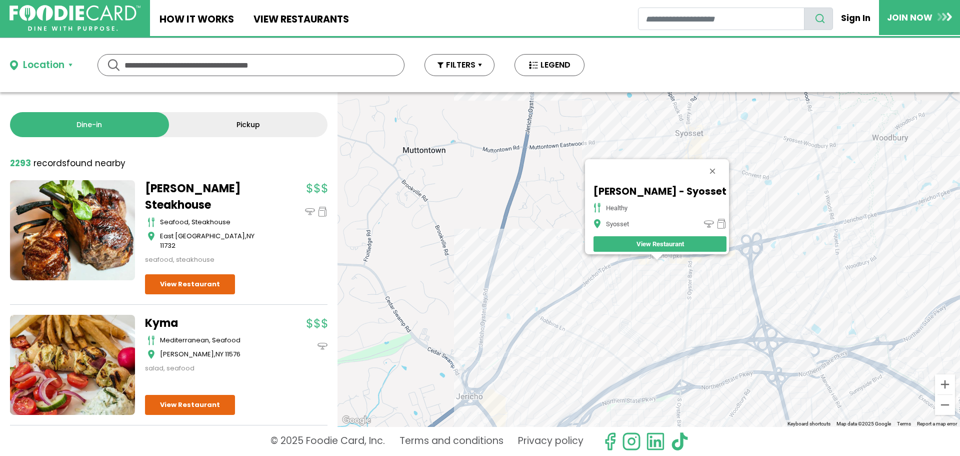
click at [644, 265] on div "[PERSON_NAME] - Syosset healthy Syosset View Restaurant" at bounding box center [649, 259] width 623 height 335
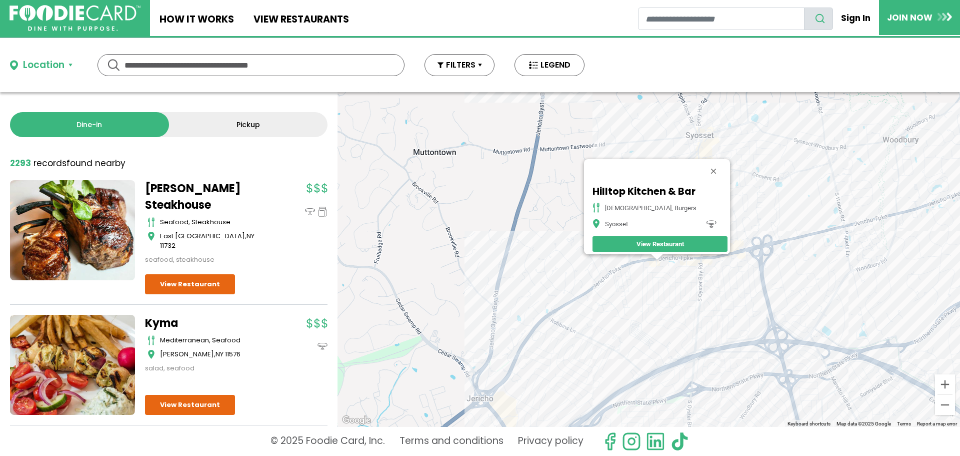
click at [595, 303] on div "Hilltop Kitchen & Bar american, burgers Syosset View Restaurant" at bounding box center [649, 259] width 623 height 335
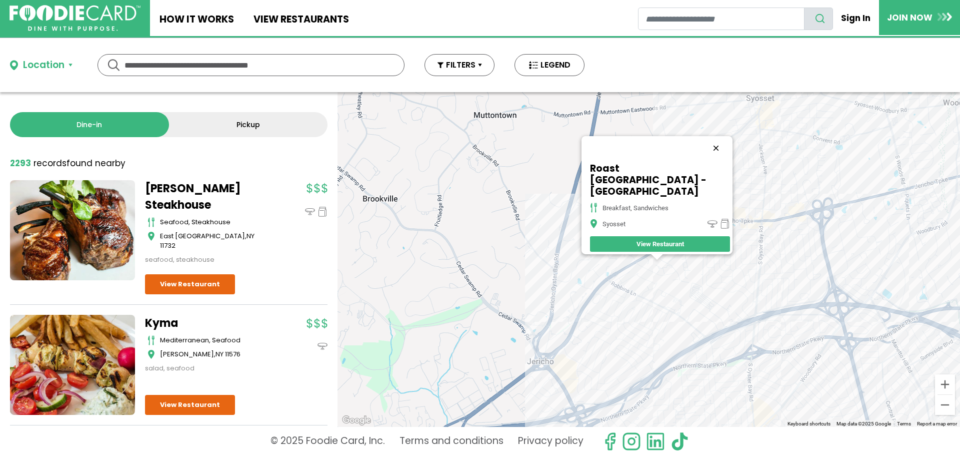
click at [720, 152] on button "Close" at bounding box center [716, 148] width 24 height 24
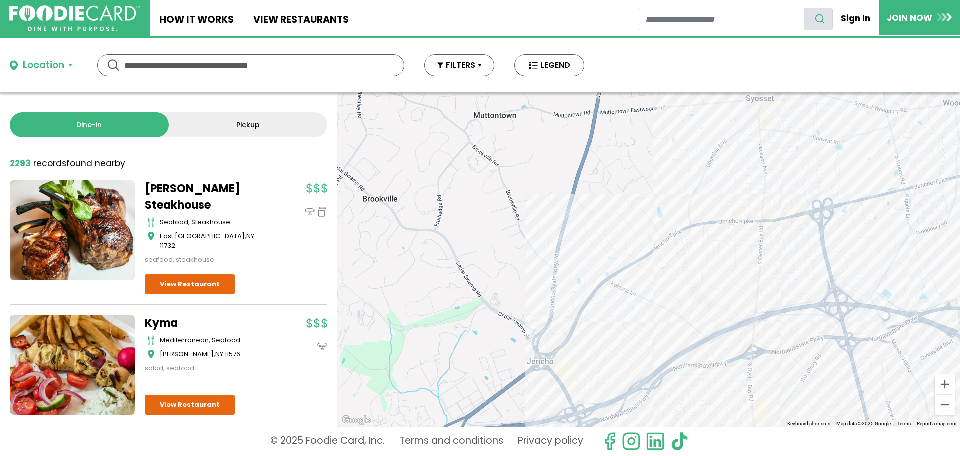
click at [716, 230] on div at bounding box center [649, 259] width 623 height 335
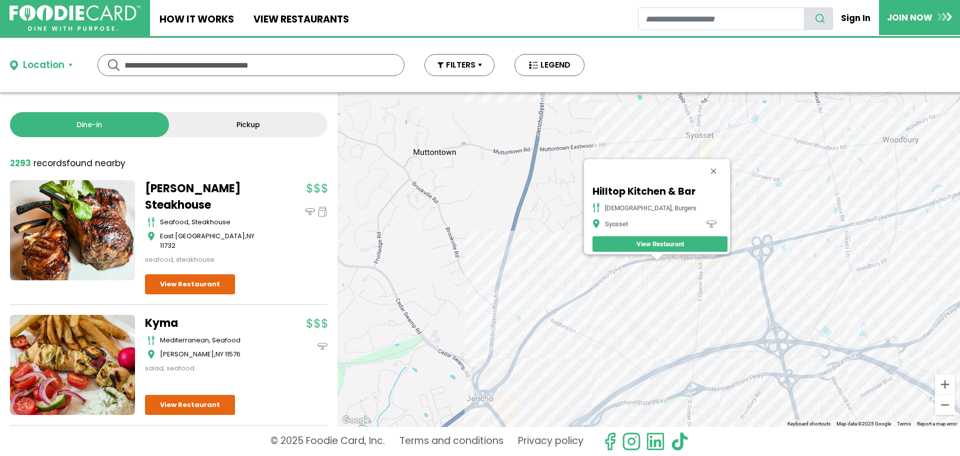
click at [665, 236] on link "View Restaurant" at bounding box center [660, 244] width 135 height 16
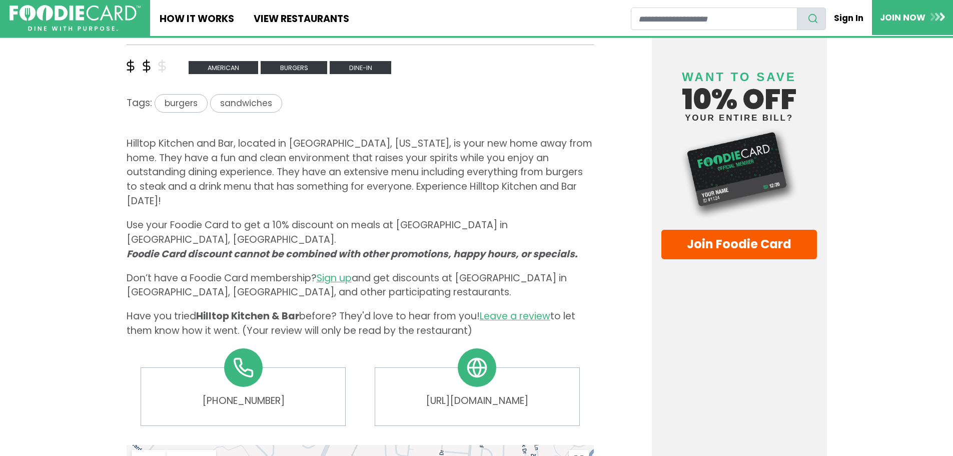
scroll to position [450, 0]
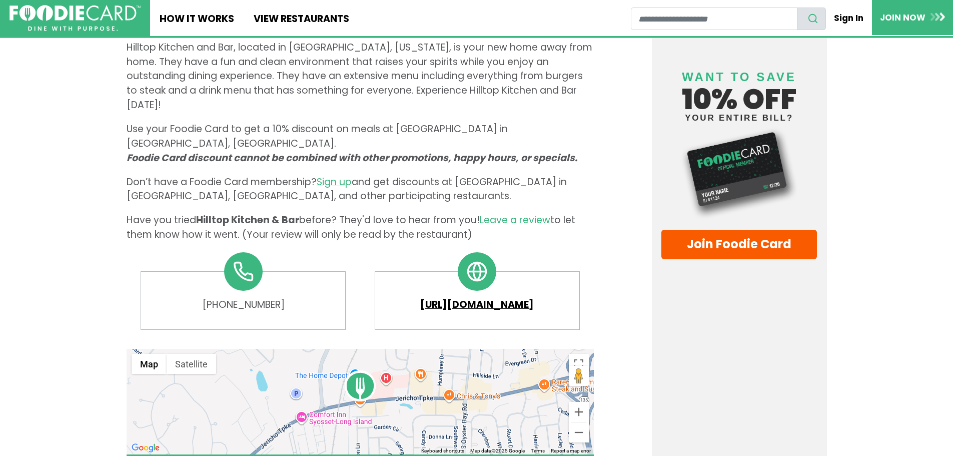
click at [470, 298] on link "https://www.hilltopkitchenandbar.com" at bounding box center [477, 305] width 185 height 15
